Goal: Check status: Check status

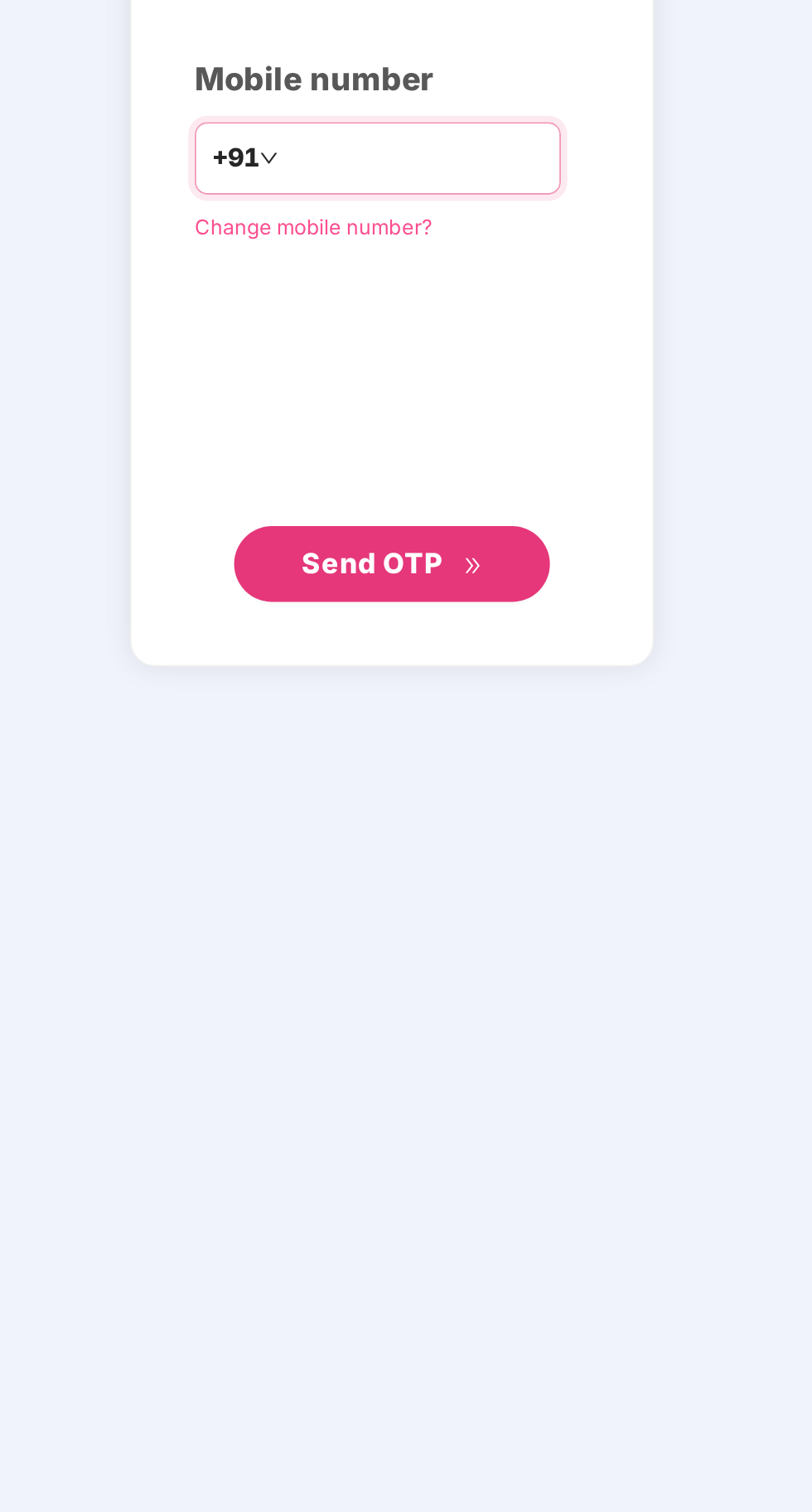
type input "**********"
click at [467, 980] on button "Send OTP" at bounding box center [406, 960] width 166 height 40
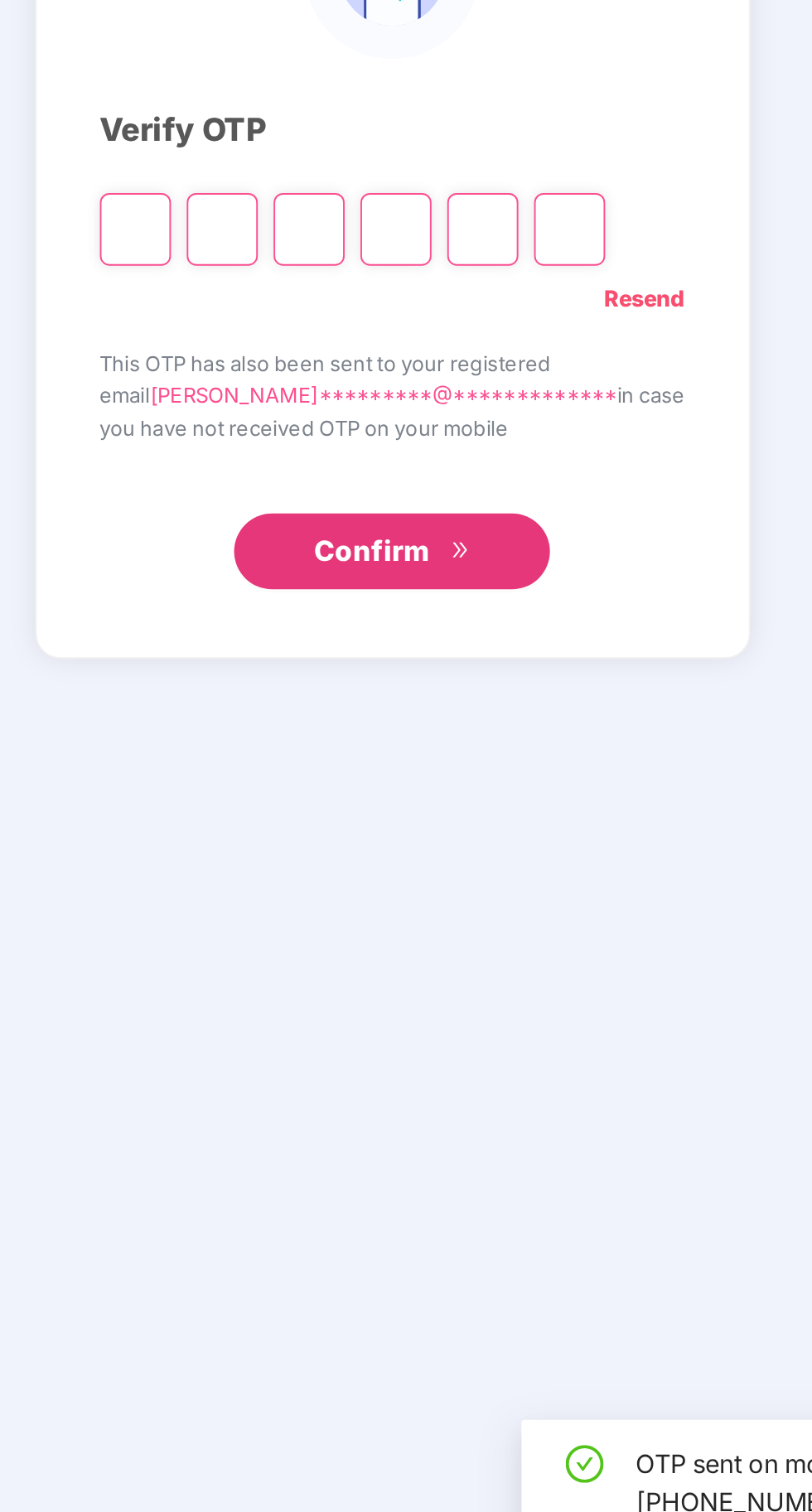
scroll to position [94, 0]
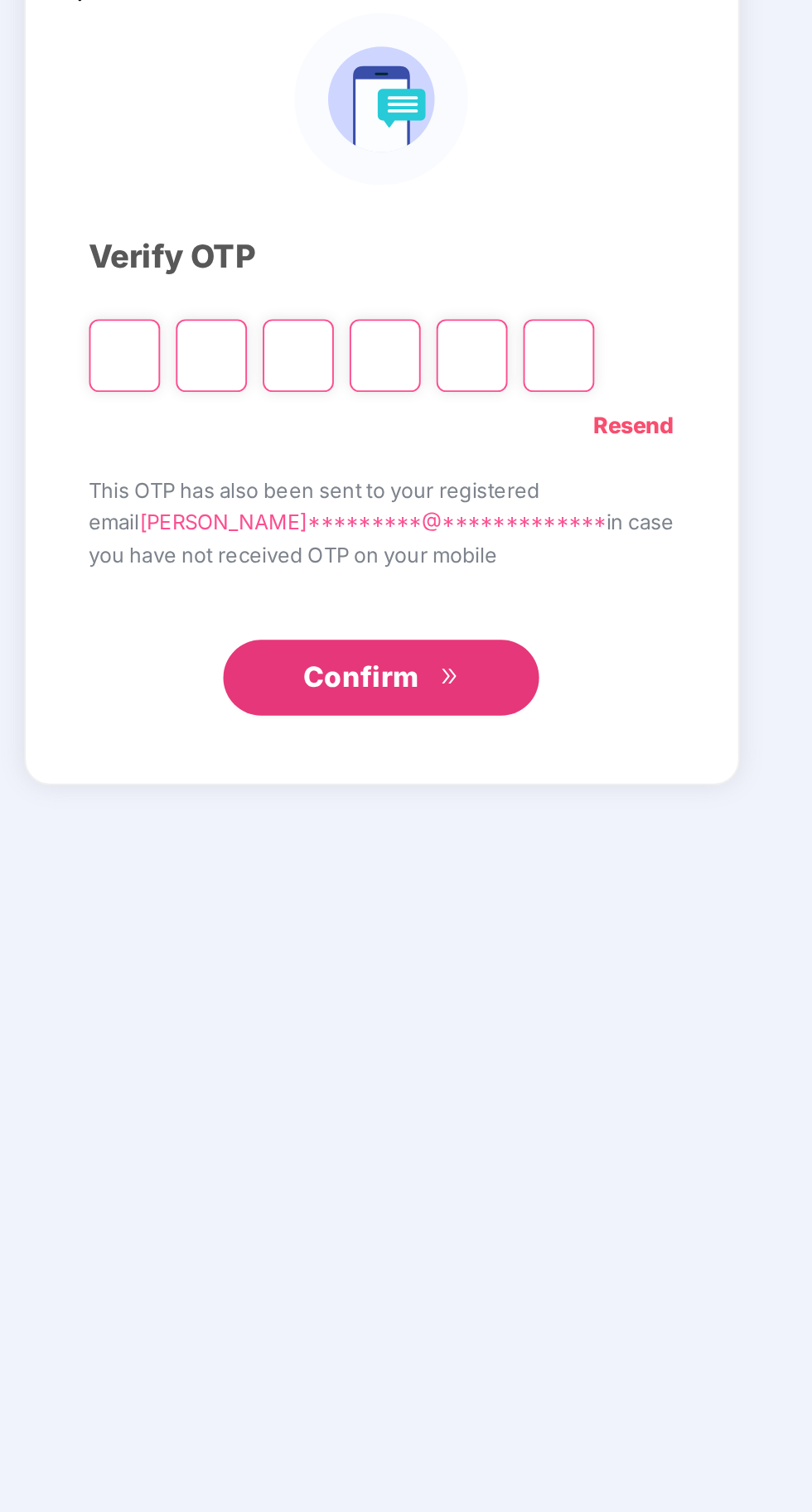
type input "*"
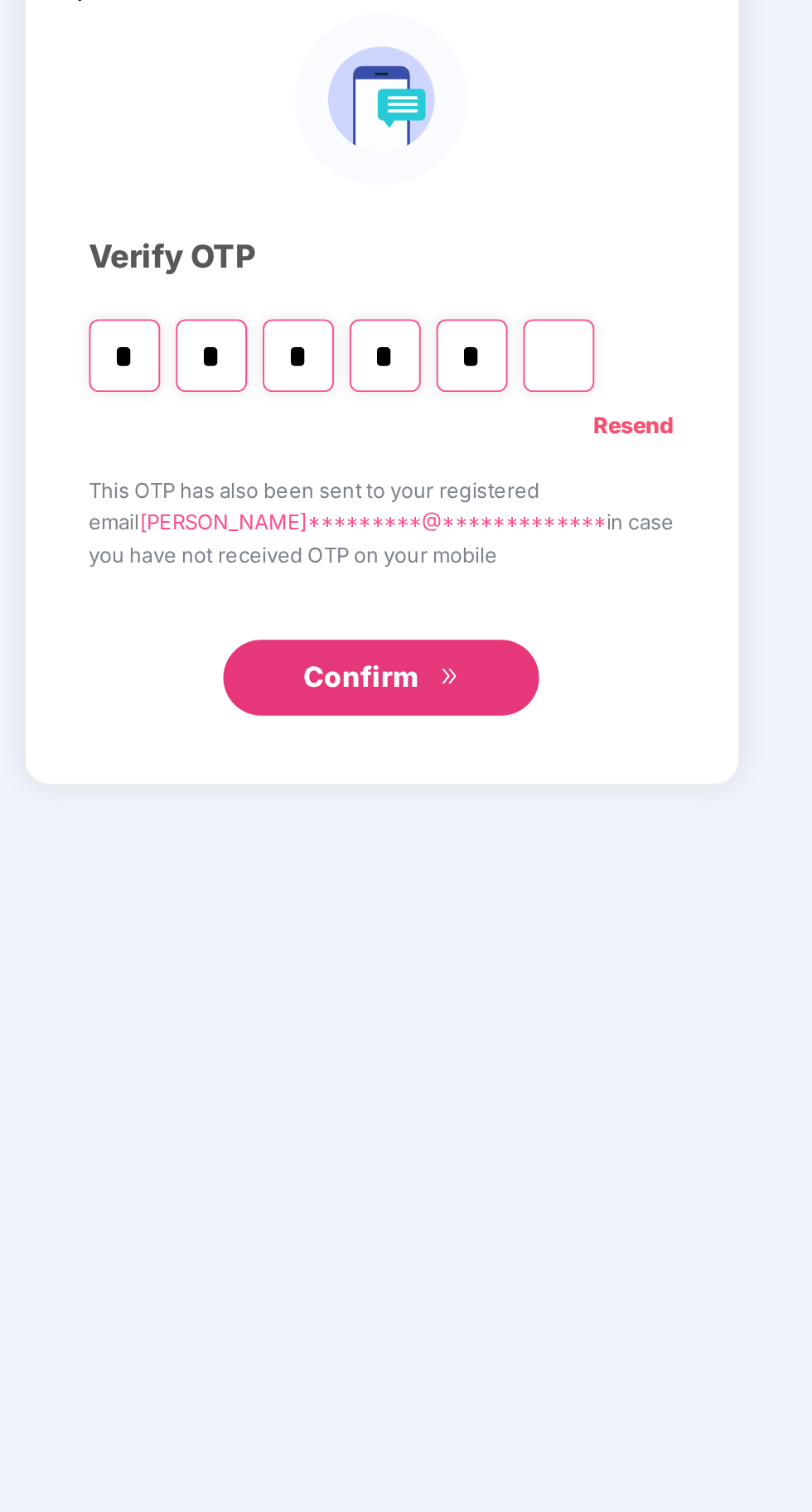
type input "*"
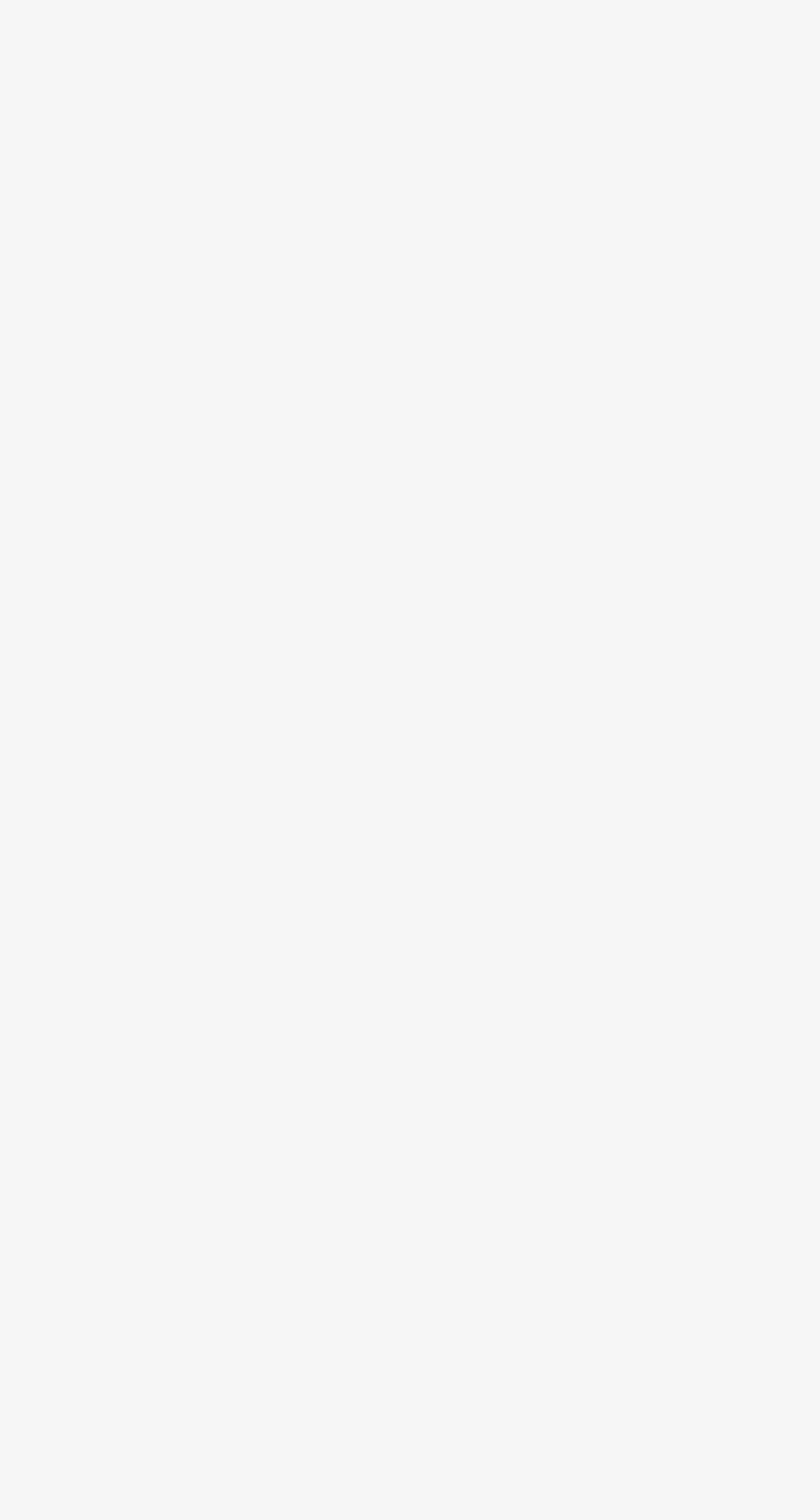
click at [450, 922] on section "Welcome back, User! Enjoy your benefits! Super-topup Insurance Increase your he…" at bounding box center [461, 756] width 702 height 1512
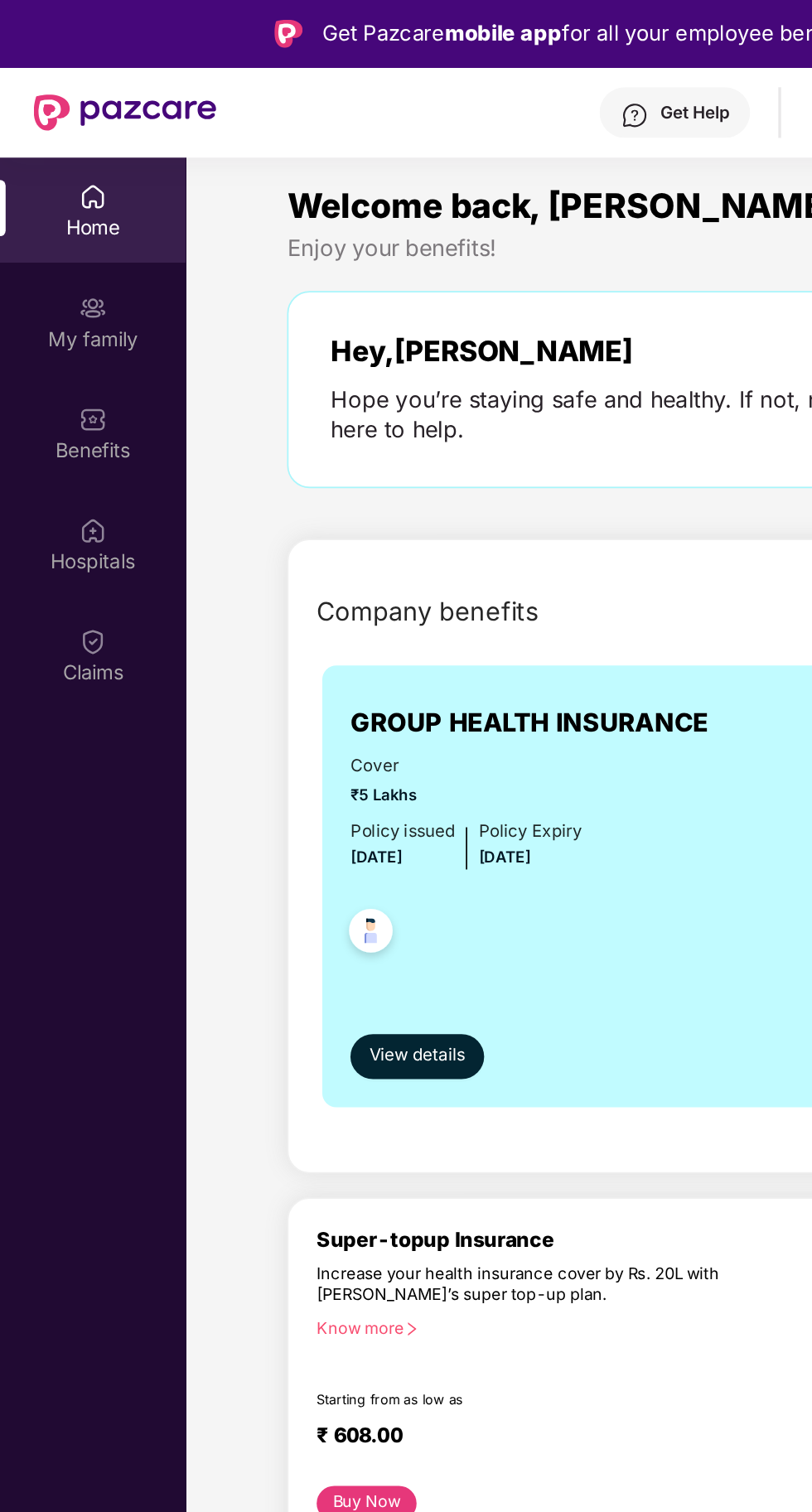
scroll to position [12, 0]
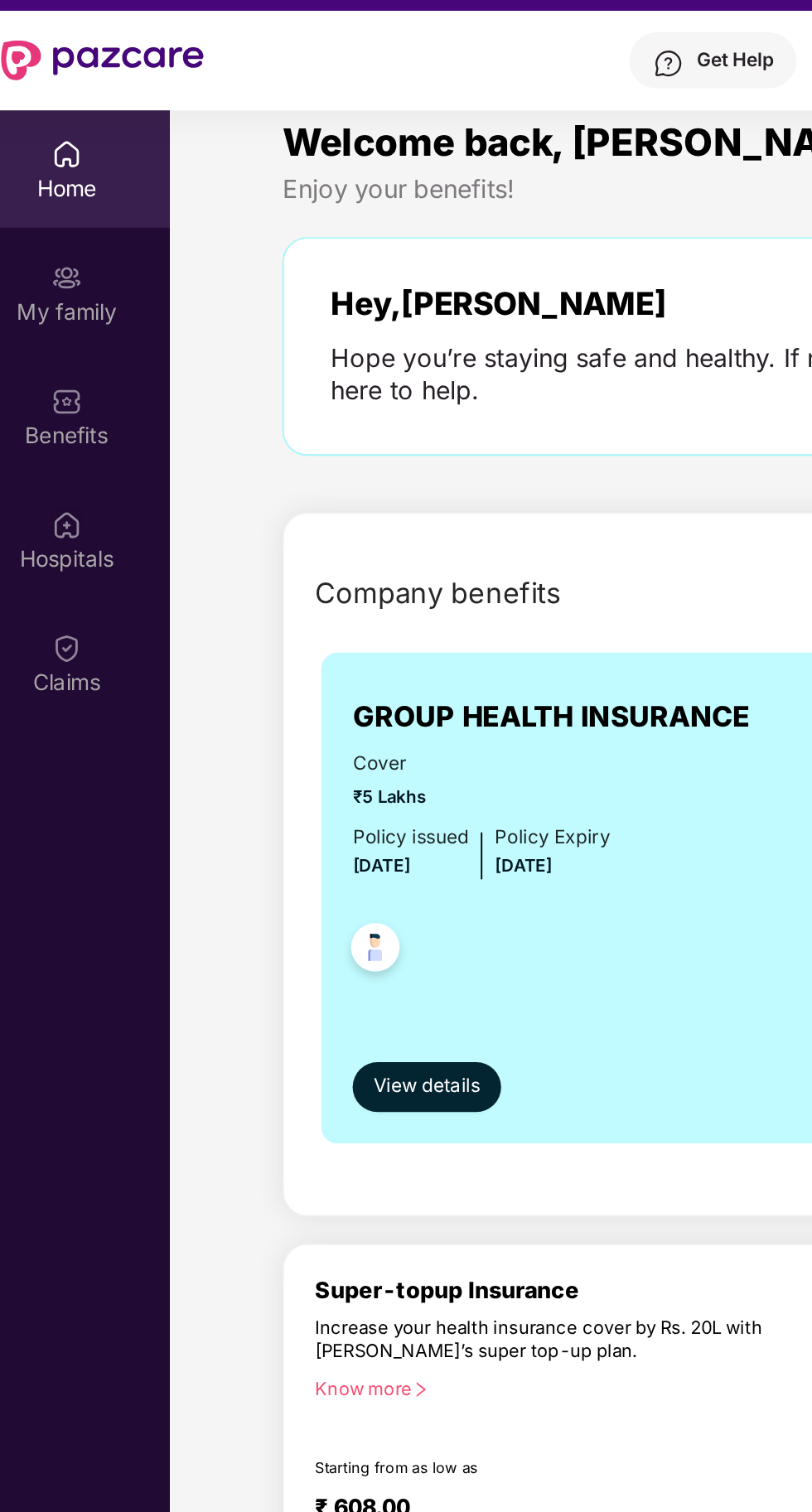
click at [42, 259] on div "Benefits" at bounding box center [54, 265] width 110 height 16
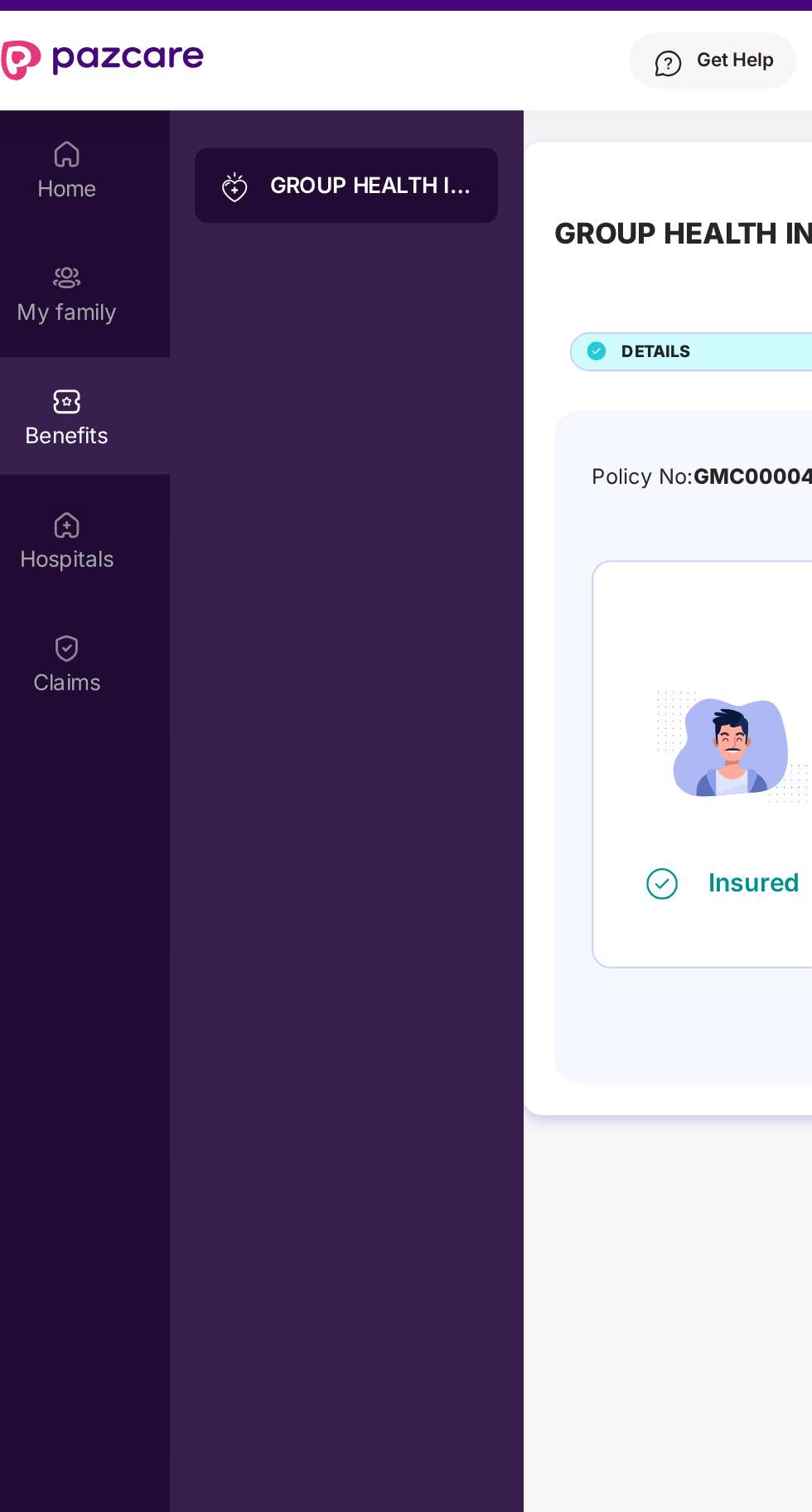
click at [190, 128] on div "GROUP HEALTH INSURANCE" at bounding box center [216, 132] width 108 height 16
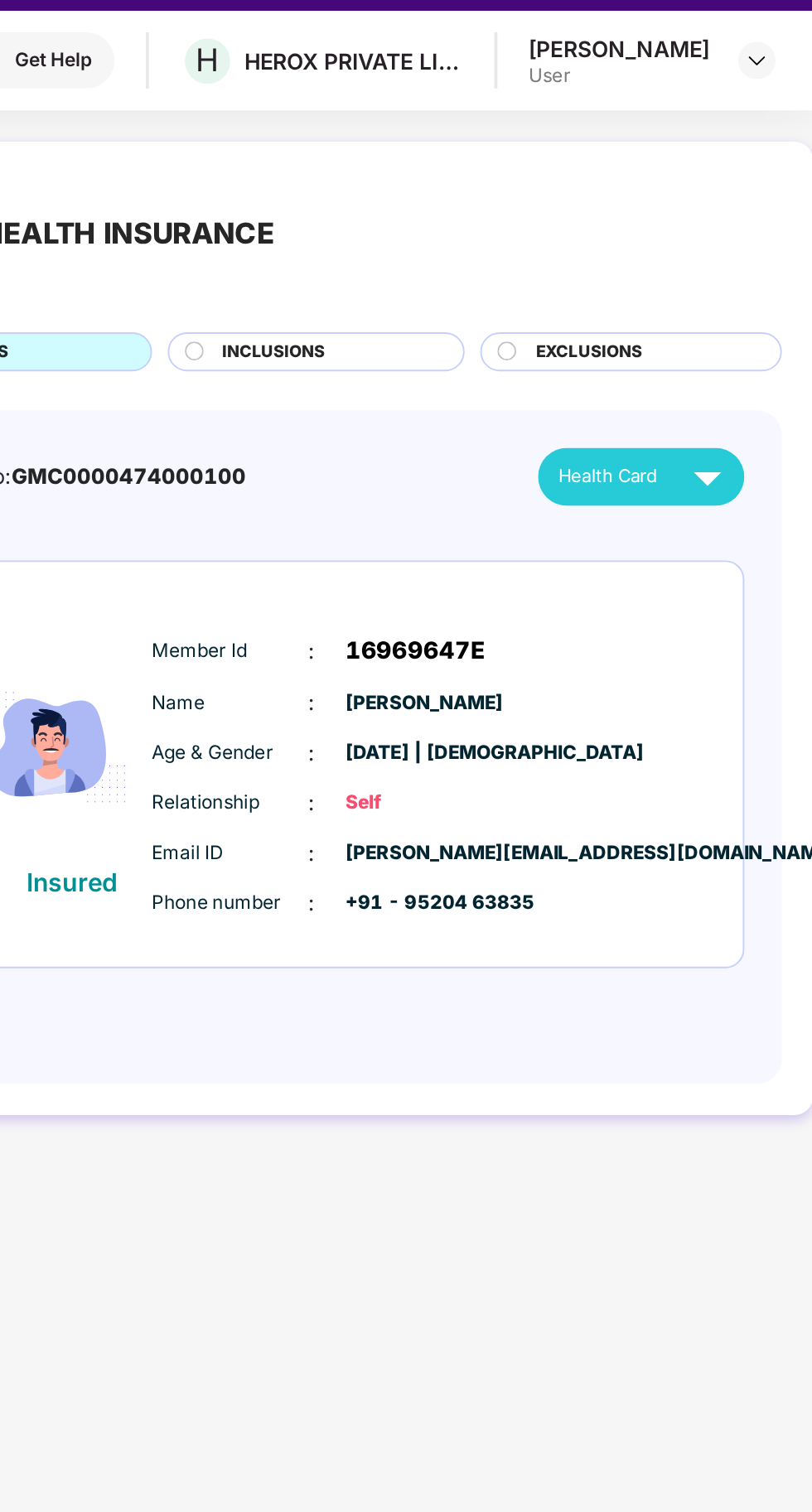
click at [758, 296] on img at bounding box center [756, 287] width 29 height 29
click at [726, 64] on div "[PERSON_NAME]" at bounding box center [709, 60] width 96 height 15
click at [745, 68] on div "User" at bounding box center [709, 74] width 96 height 14
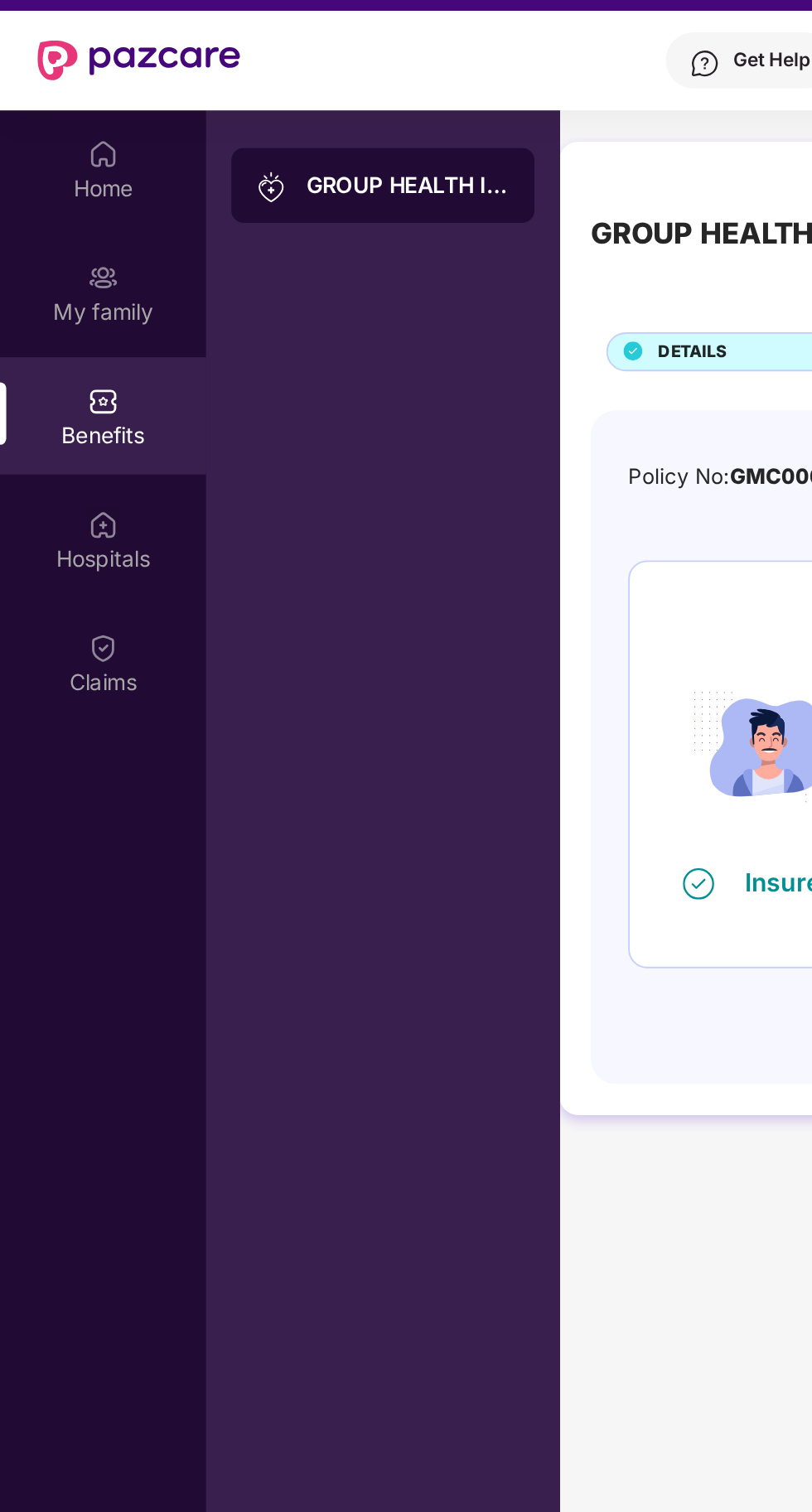
click at [65, 407] on div "Claims" at bounding box center [54, 385] width 110 height 62
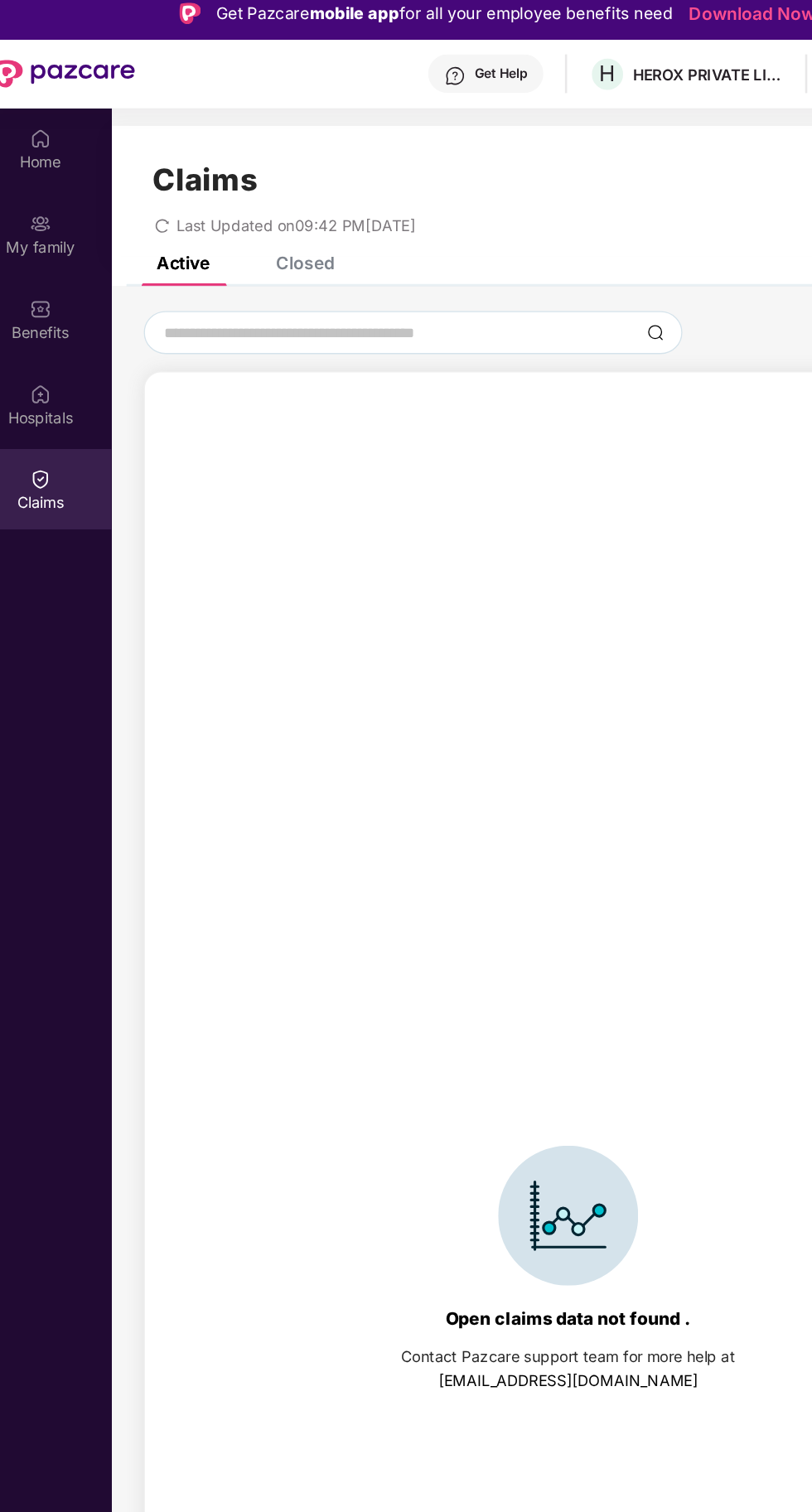
click at [272, 206] on div "Closed" at bounding box center [258, 211] width 44 height 16
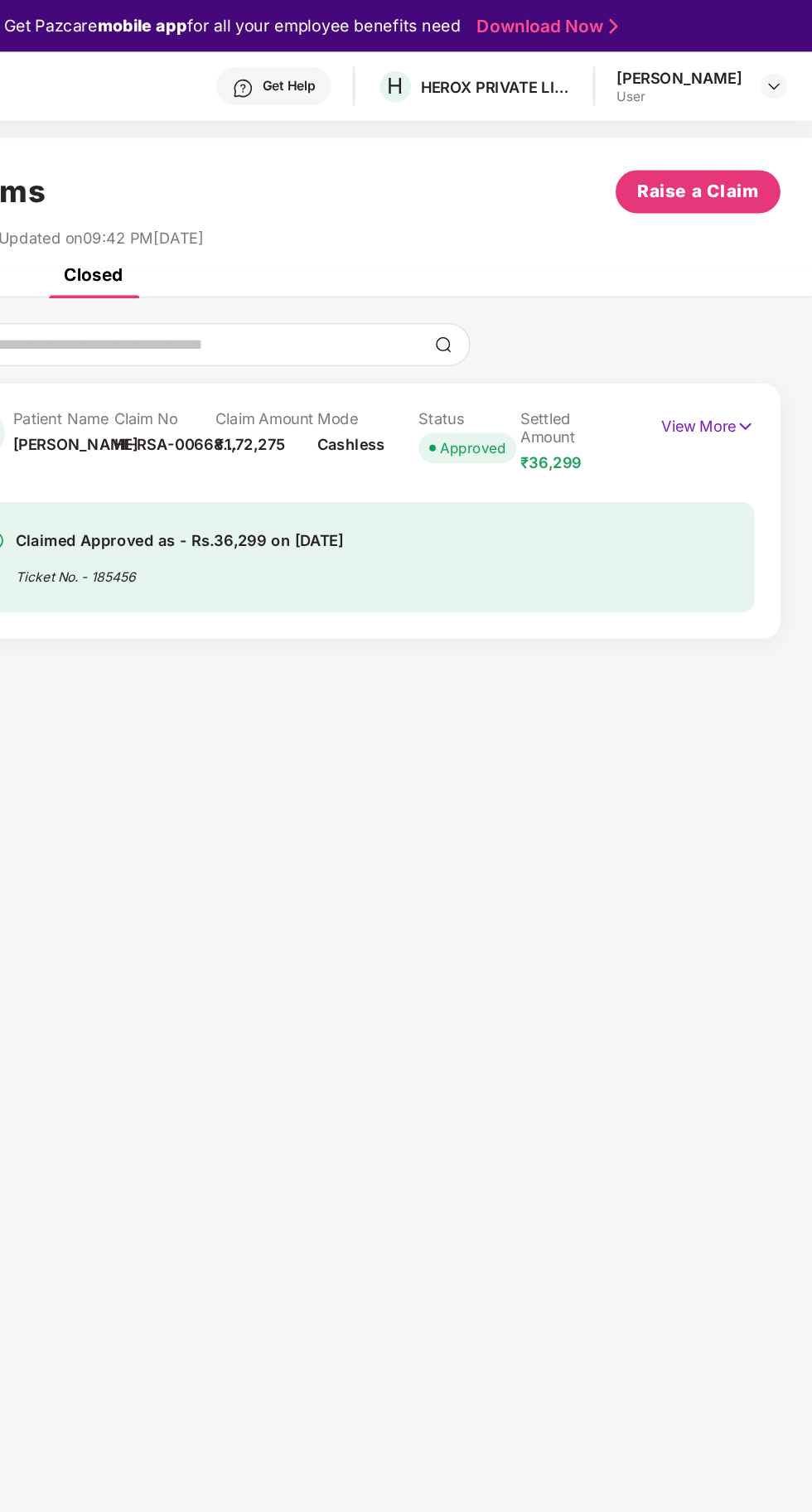
click at [718, 327] on p "View More" at bounding box center [730, 326] width 72 height 23
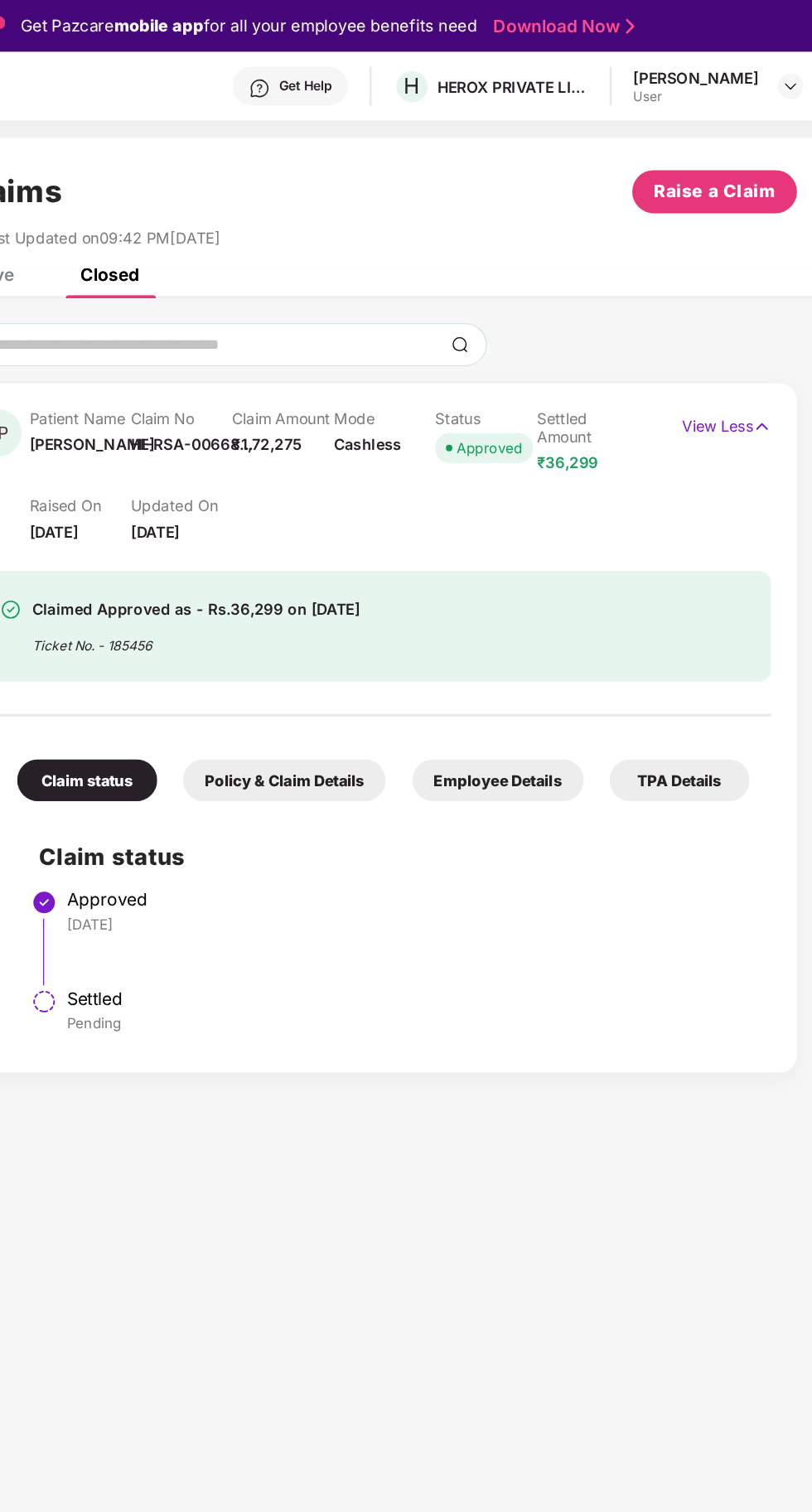
click at [712, 584] on div "TPA Details" at bounding box center [697, 600] width 108 height 33
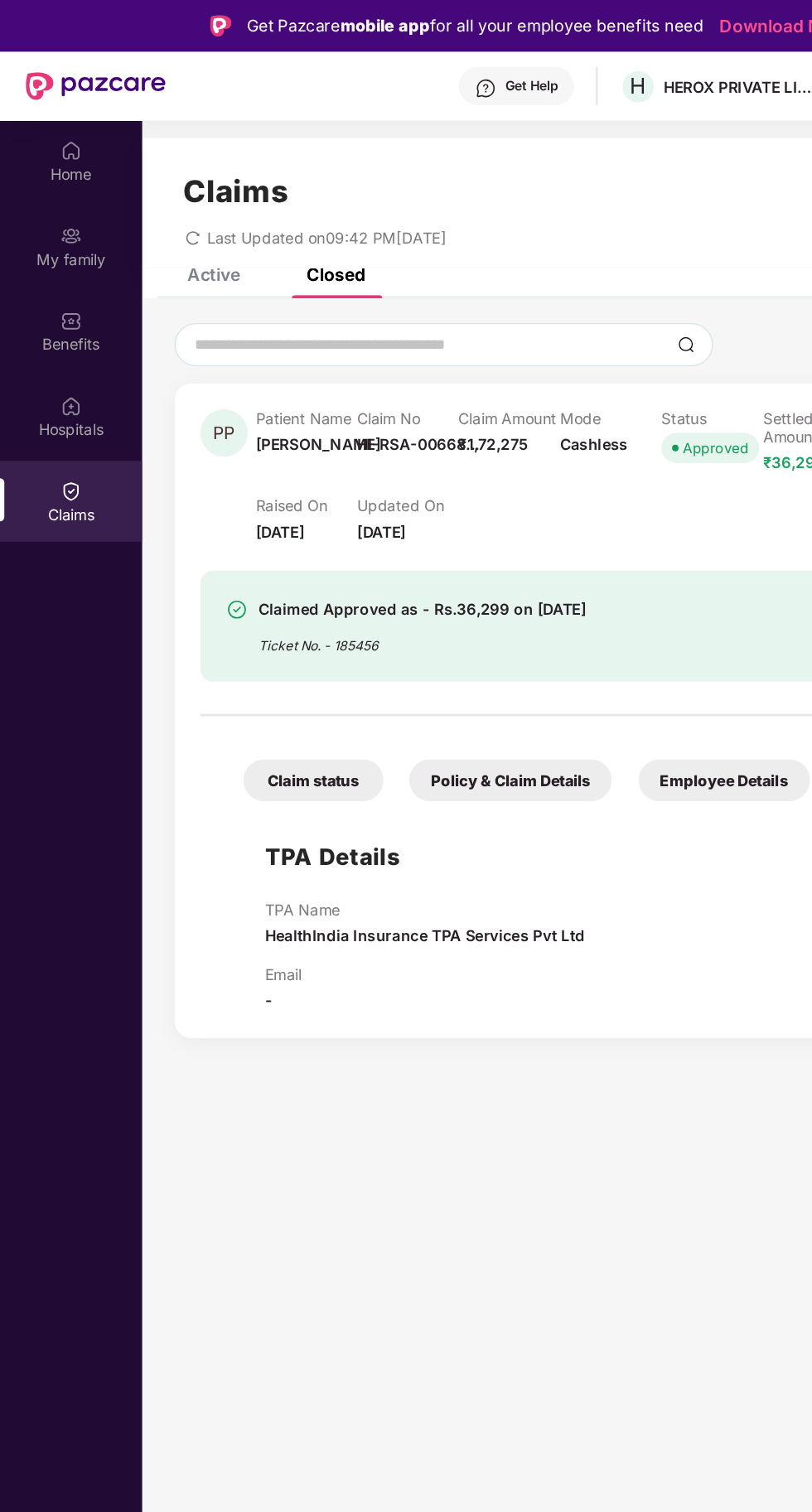
click at [173, 206] on div "Active" at bounding box center [164, 211] width 41 height 16
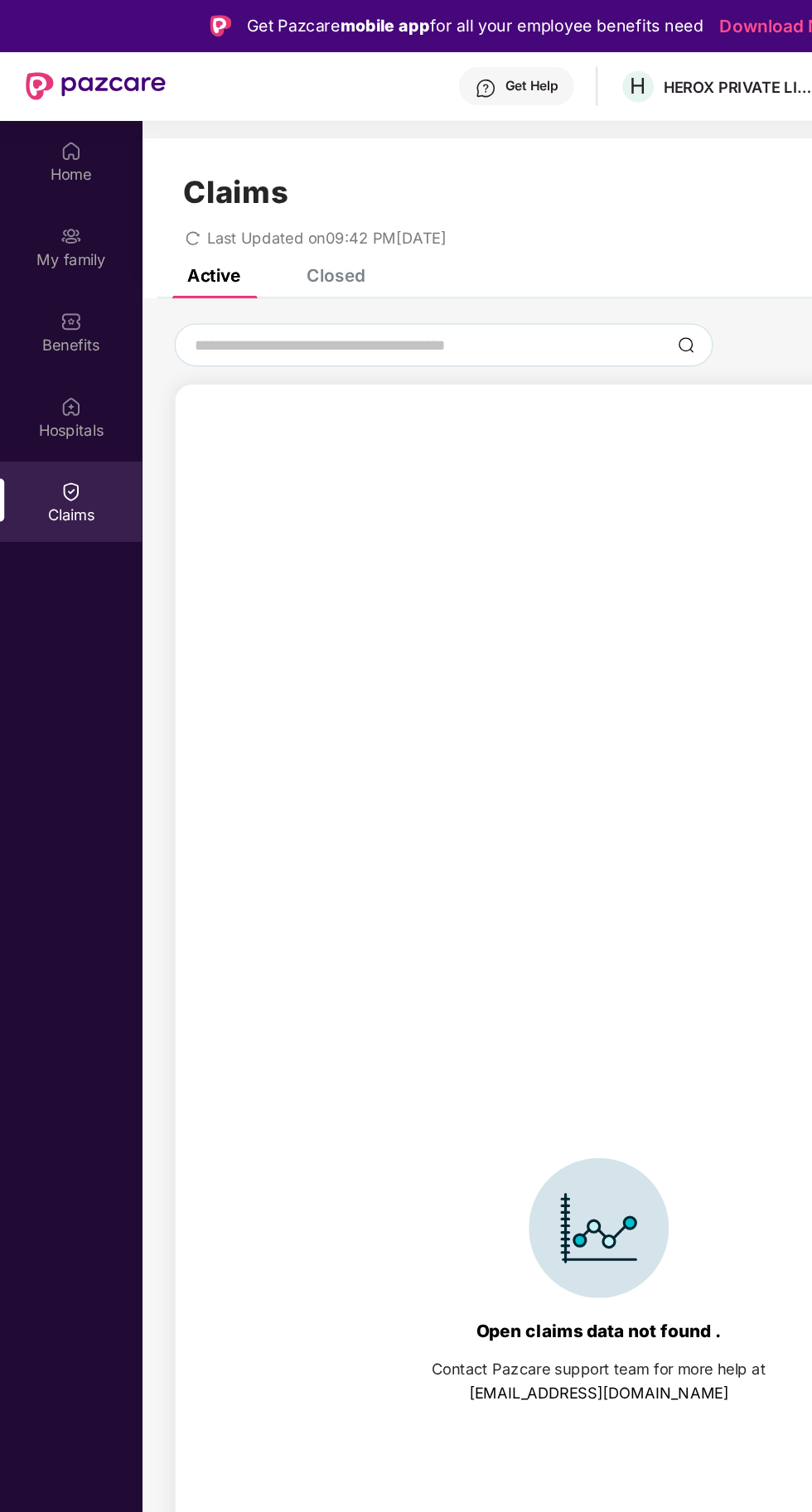
click at [179, 207] on div "Active" at bounding box center [164, 211] width 41 height 16
click at [250, 209] on div "Closed" at bounding box center [258, 211] width 44 height 16
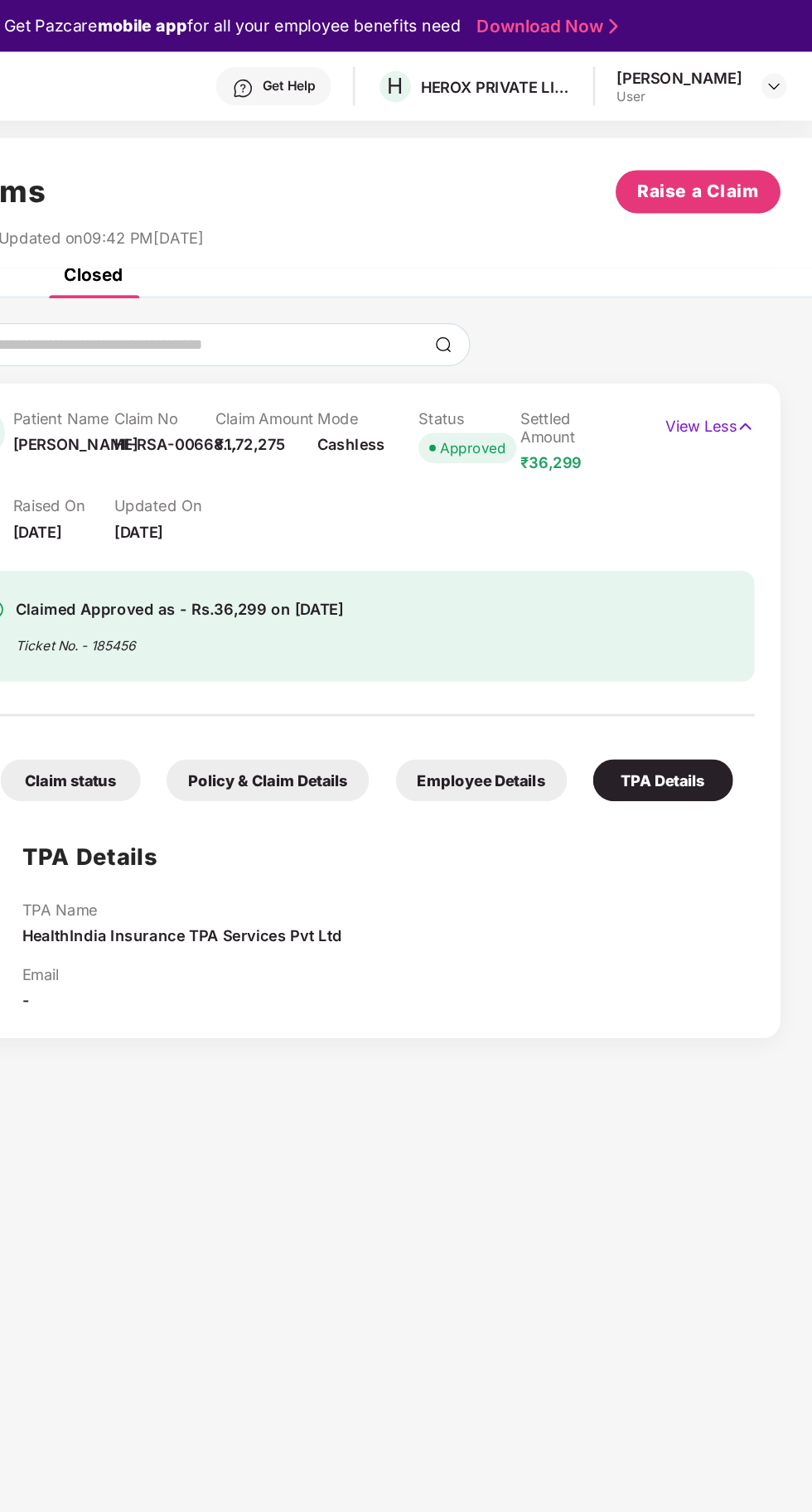
click at [745, 327] on p "View Less" at bounding box center [733, 326] width 69 height 23
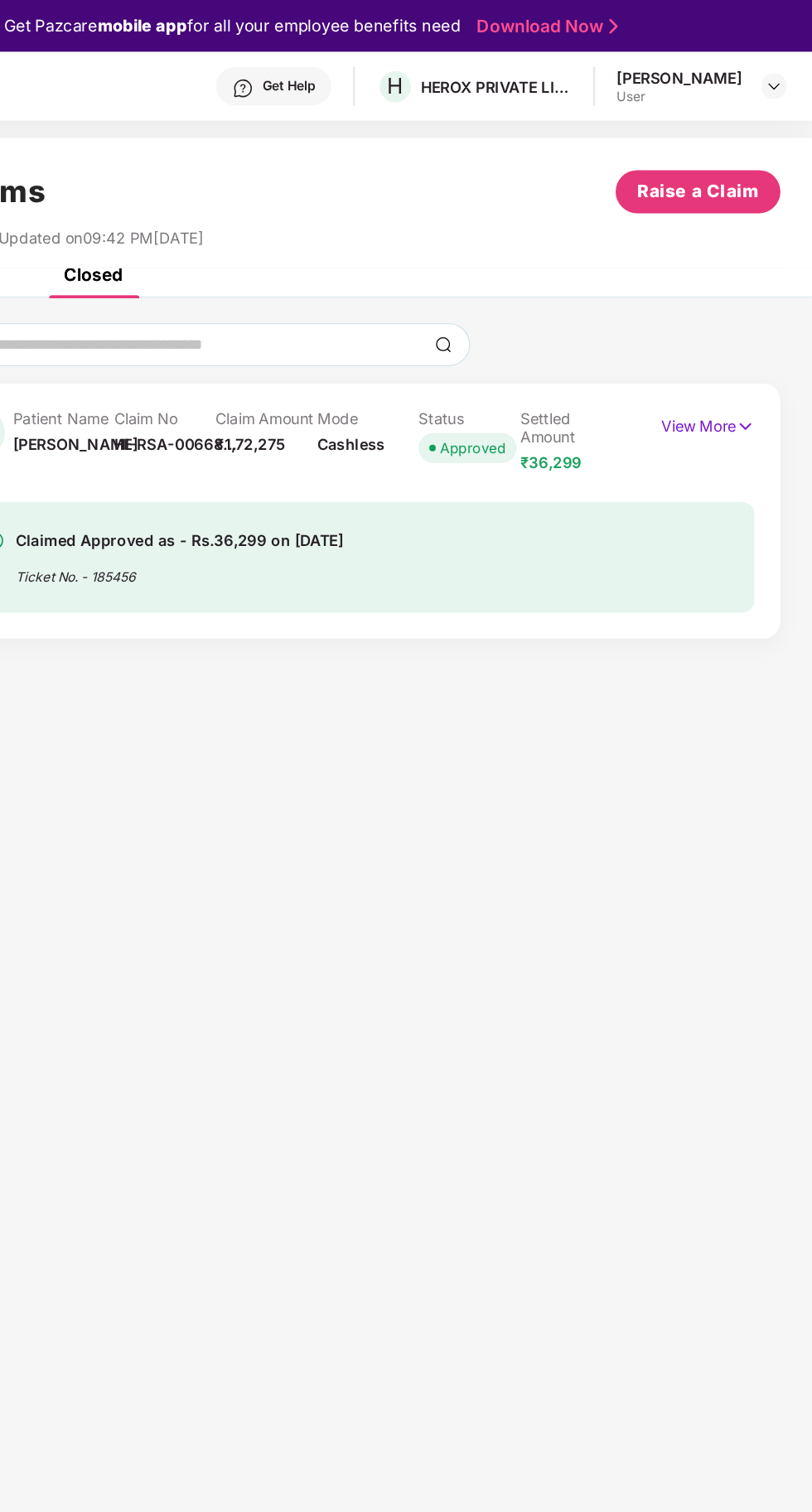
click at [745, 326] on p "View More" at bounding box center [730, 326] width 72 height 23
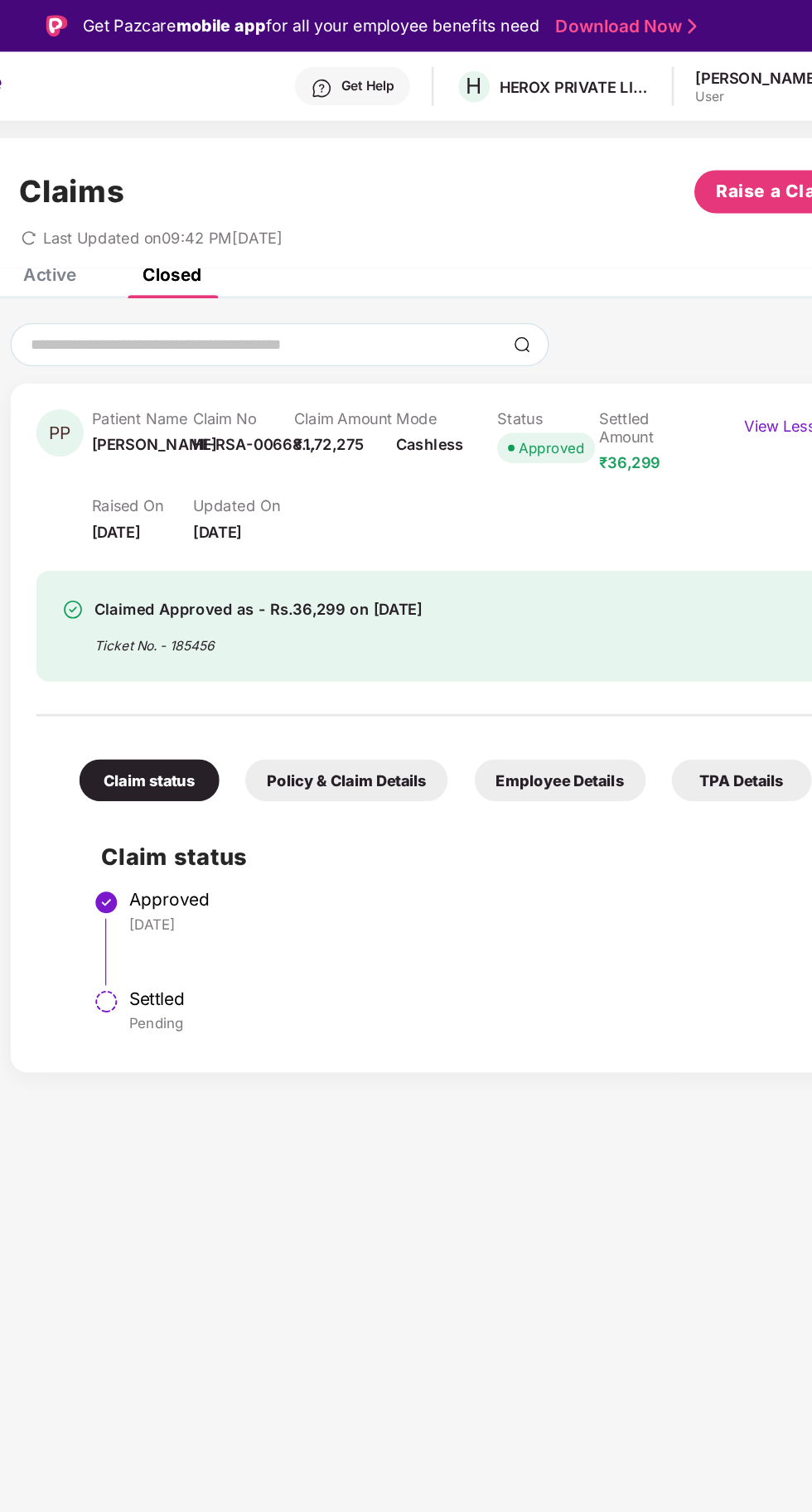
click at [426, 606] on div "Policy & Claim Details" at bounding box center [393, 600] width 156 height 33
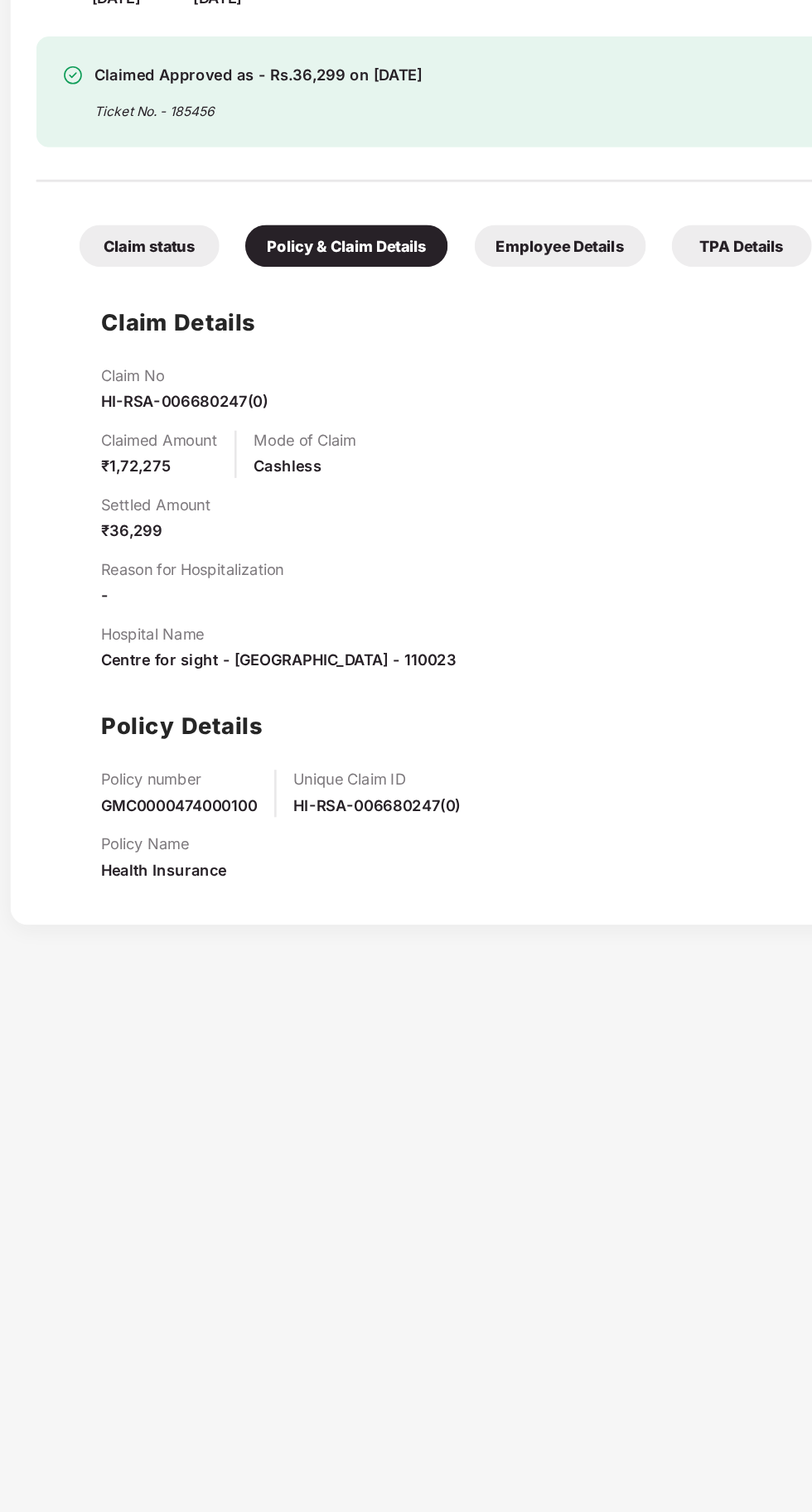
scroll to position [62, 0]
